Goal: Information Seeking & Learning: Learn about a topic

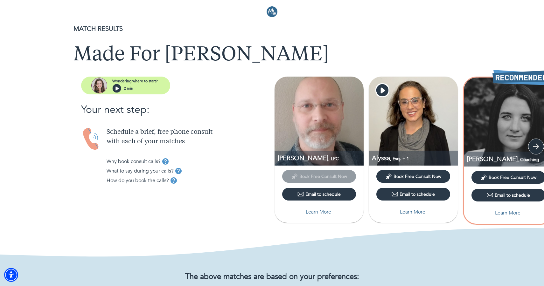
click at [536, 146] on icon "button" at bounding box center [536, 147] width 10 height 10
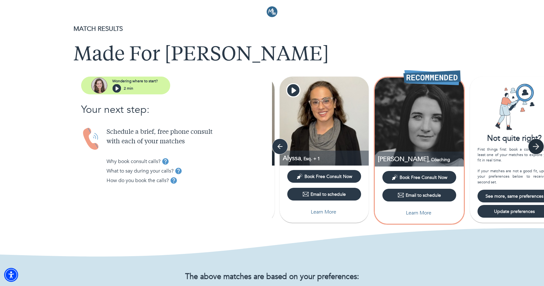
click at [536, 146] on icon "button" at bounding box center [536, 147] width 10 height 10
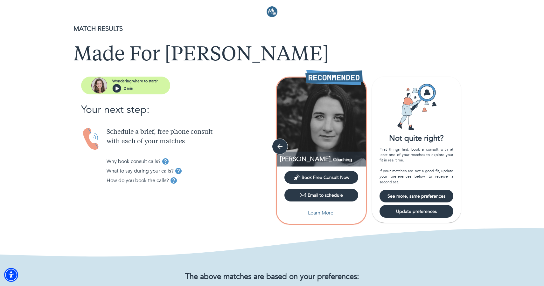
click at [312, 96] on img at bounding box center [321, 122] width 89 height 89
click at [316, 216] on p "Learn More" at bounding box center [320, 213] width 25 height 8
select select "2"
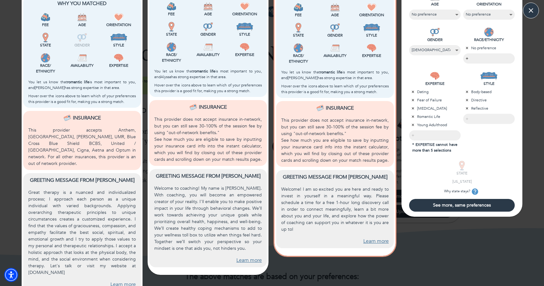
scroll to position [183, 0]
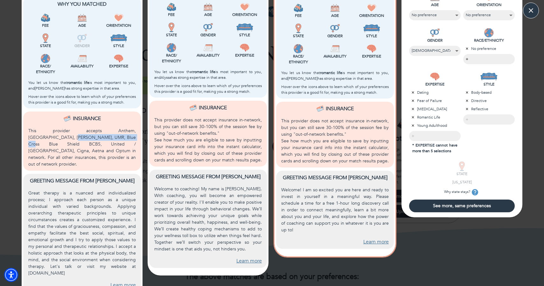
drag, startPoint x: 86, startPoint y: 136, endPoint x: 26, endPoint y: 139, distance: 59.6
click at [26, 139] on div "Insurance This provider accepts Anthem, [GEOGRAPHIC_DATA], [PERSON_NAME], UMR, …" at bounding box center [82, 141] width 118 height 59
copy p "Blue Cross Blue Shield BCBS"
click at [106, 137] on p "This provider accepts Anthem, [GEOGRAPHIC_DATA], [PERSON_NAME], UMR, Blue Cross…" at bounding box center [81, 147] width 107 height 40
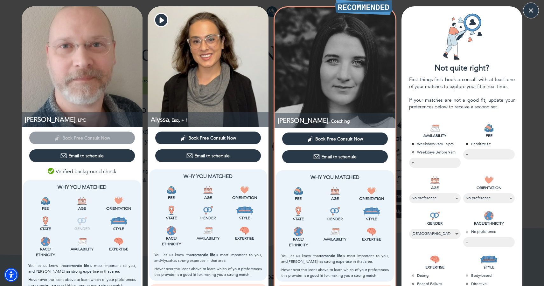
scroll to position [0, 0]
click at [92, 61] on img at bounding box center [82, 66] width 121 height 121
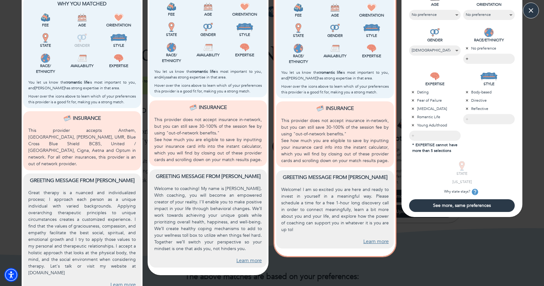
scroll to position [183, 0]
click at [116, 282] on link "Learn more" at bounding box center [122, 285] width 25 height 7
